Goal: Check status: Check status

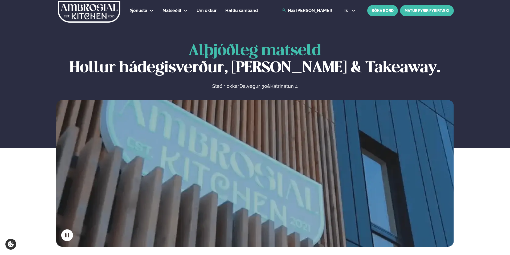
click at [420, 11] on link "MATUR FYRIR FYRIRTÆKI" at bounding box center [427, 10] width 54 height 11
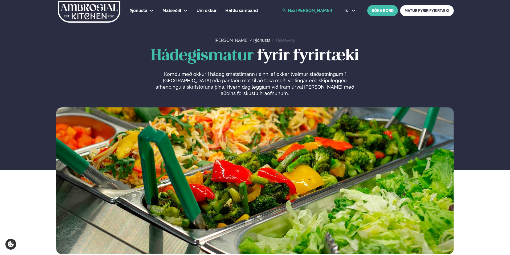
click at [314, 13] on link "Hæ [PERSON_NAME]!" at bounding box center [306, 10] width 51 height 5
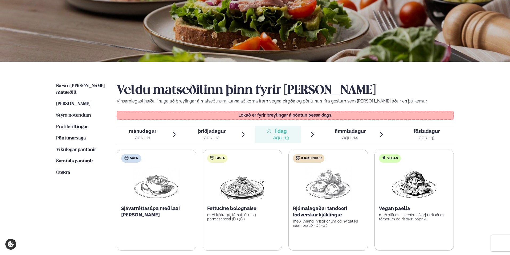
scroll to position [56, 0]
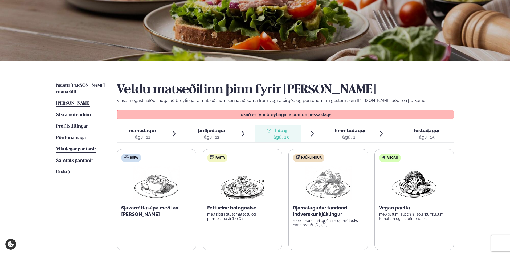
click at [77, 147] on span "Vikulegar pantanir" at bounding box center [76, 149] width 40 height 5
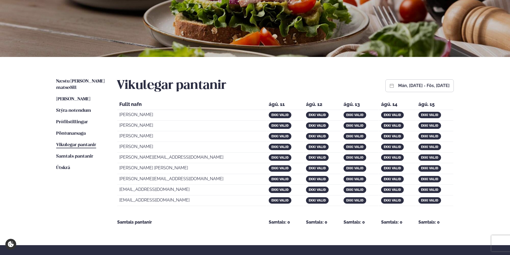
scroll to position [65, 0]
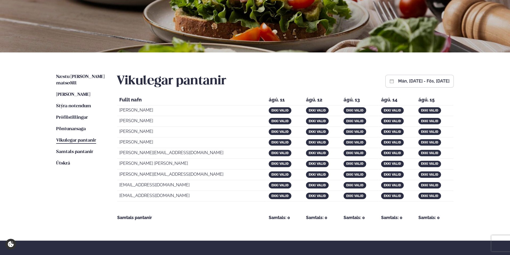
click at [398, 83] on button "mán, [DATE] - fös, [DATE]" at bounding box center [423, 81] width 51 height 4
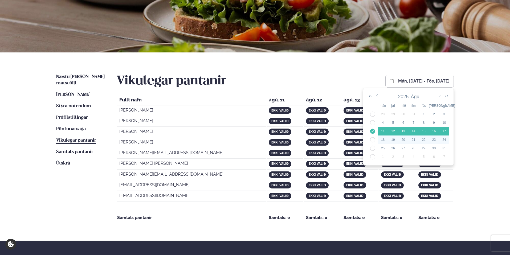
click at [374, 137] on td "34" at bounding box center [372, 140] width 10 height 9
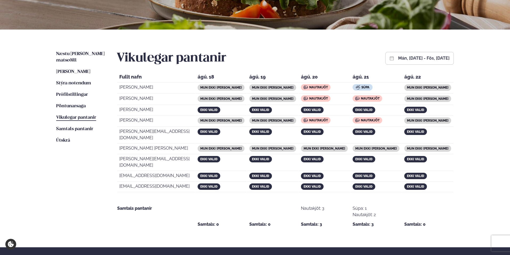
scroll to position [0, 0]
